Goal: Complete application form: Complete application form

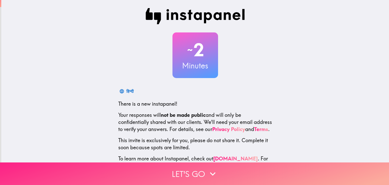
click at [212, 168] on icon "button" at bounding box center [212, 173] width 11 height 11
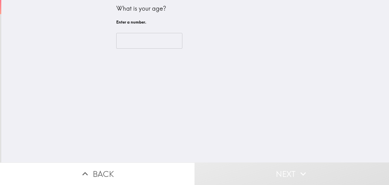
click at [144, 40] on input "number" at bounding box center [149, 41] width 66 height 16
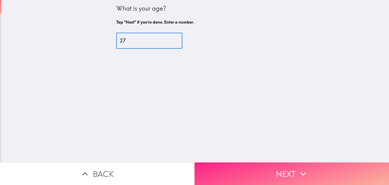
type input "27"
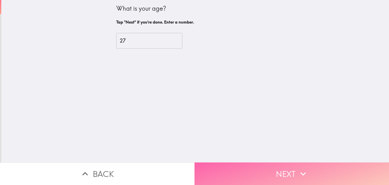
click at [262, 173] on button "Next" at bounding box center [292, 173] width 195 height 23
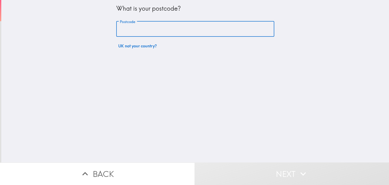
click at [150, 28] on input "Postcode" at bounding box center [195, 29] width 158 height 16
type input "M334GG"
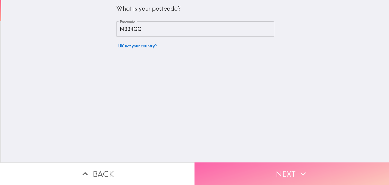
click at [212, 172] on button "Next" at bounding box center [292, 173] width 195 height 23
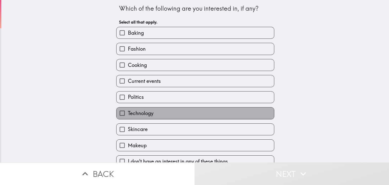
click at [161, 110] on label "Technology" at bounding box center [196, 112] width 158 height 11
click at [128, 110] on input "Technology" at bounding box center [122, 112] width 11 height 11
checkbox input "true"
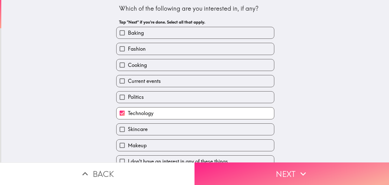
click at [211, 162] on button "Next" at bounding box center [292, 173] width 195 height 23
